Goal: Information Seeking & Learning: Learn about a topic

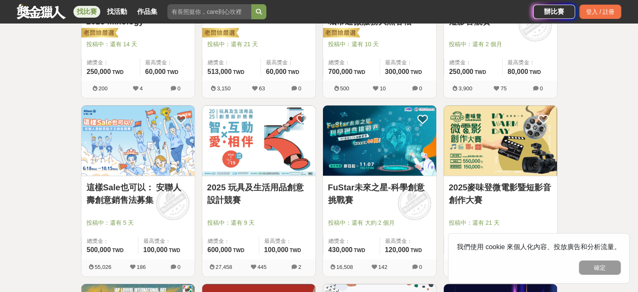
scroll to position [440, 0]
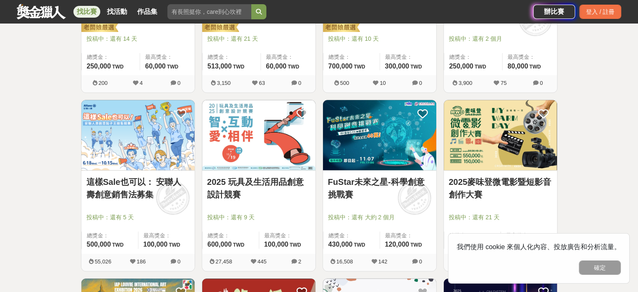
click at [289, 163] on img at bounding box center [258, 135] width 113 height 70
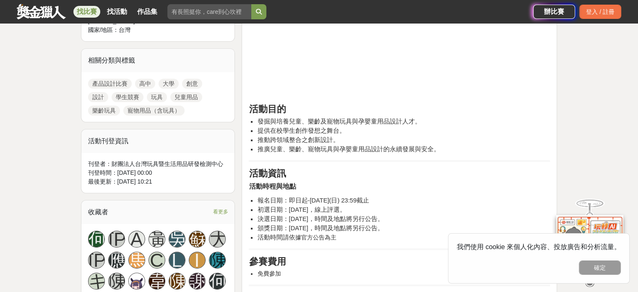
scroll to position [378, 0]
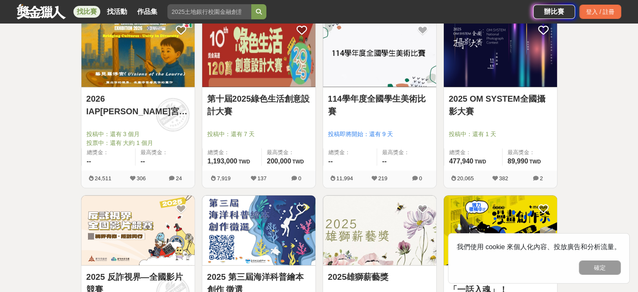
scroll to position [722, 0]
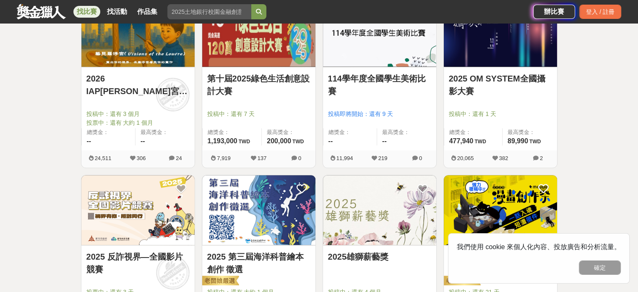
click at [517, 125] on div "2025 OM SYSTEM全國攝影大賽 投稿中：還有 1 天 總獎金： 477,940 477,940 TWD 最高獎金： 89,990 TWD" at bounding box center [500, 108] width 113 height 83
click at [514, 86] on link "2025 OM SYSTEM全國攝影大賽" at bounding box center [500, 84] width 103 height 25
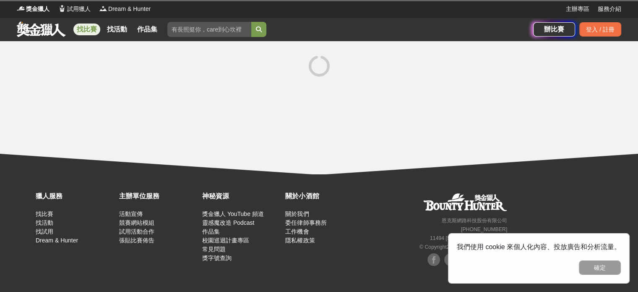
click at [514, 86] on div at bounding box center [319, 107] width 638 height 133
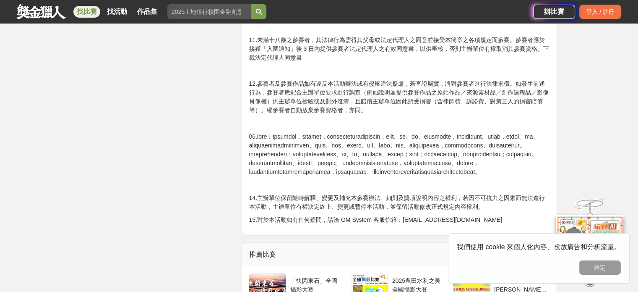
scroll to position [1479, 0]
